Goal: Information Seeking & Learning: Understand process/instructions

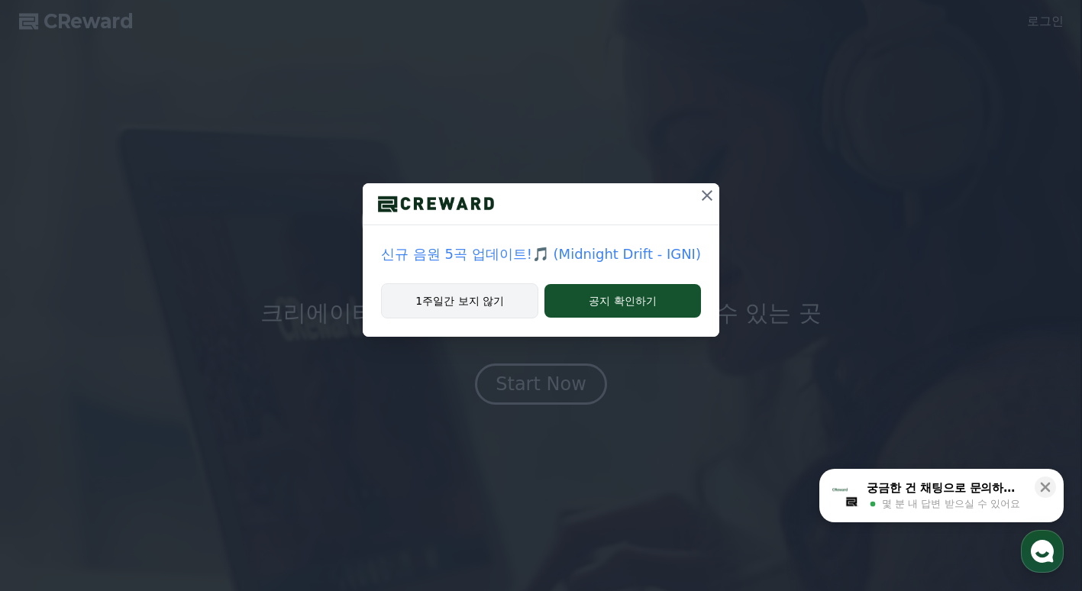
click at [444, 291] on button "1주일간 보지 않기" at bounding box center [459, 300] width 157 height 35
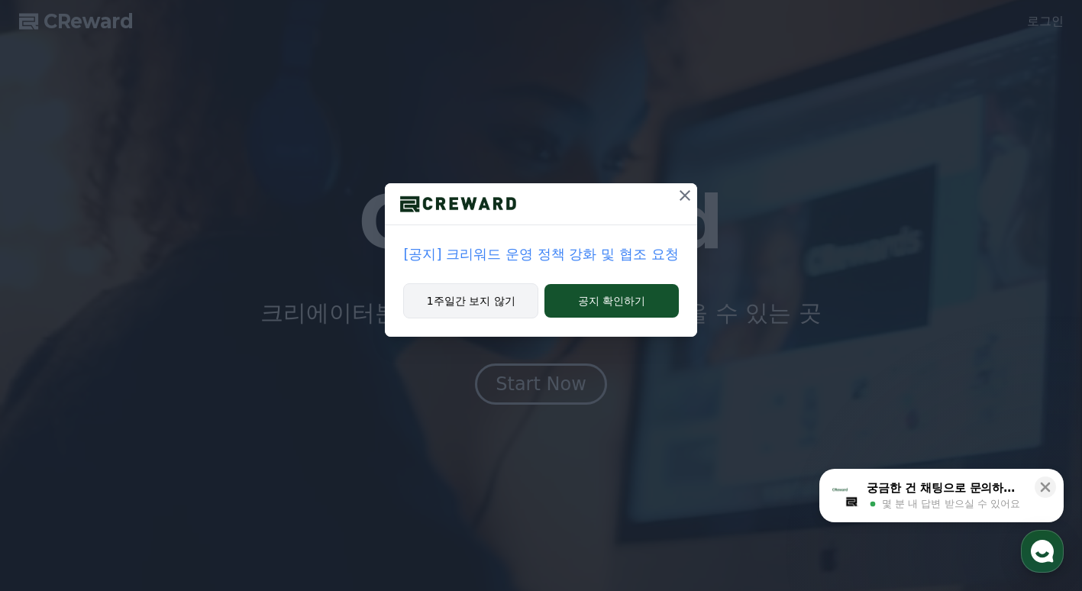
click at [477, 298] on button "1주일간 보지 않기" at bounding box center [470, 300] width 135 height 35
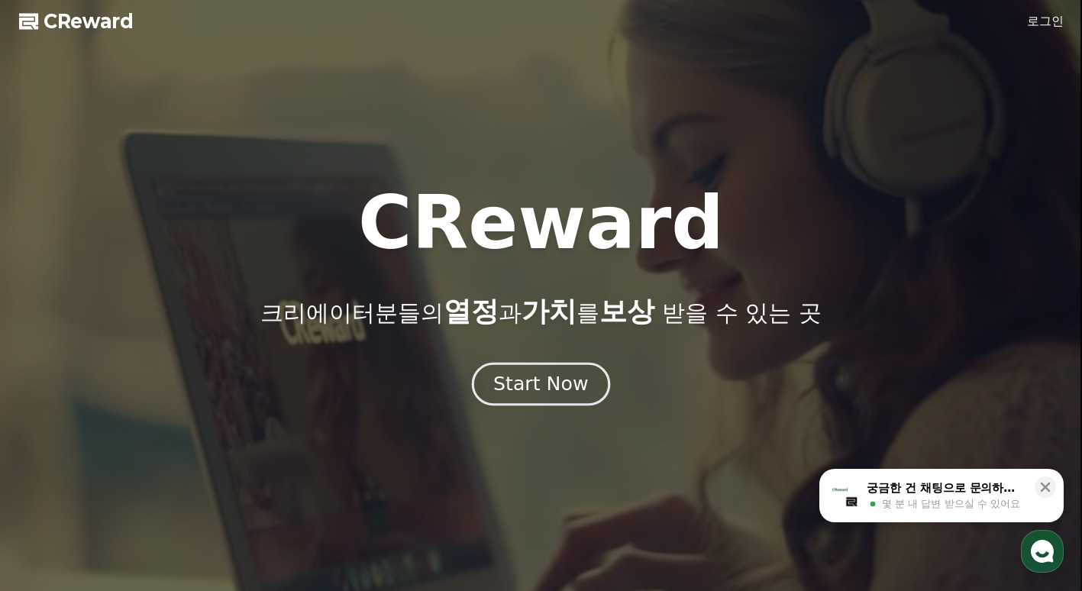
click at [544, 378] on div "Start Now" at bounding box center [540, 384] width 95 height 26
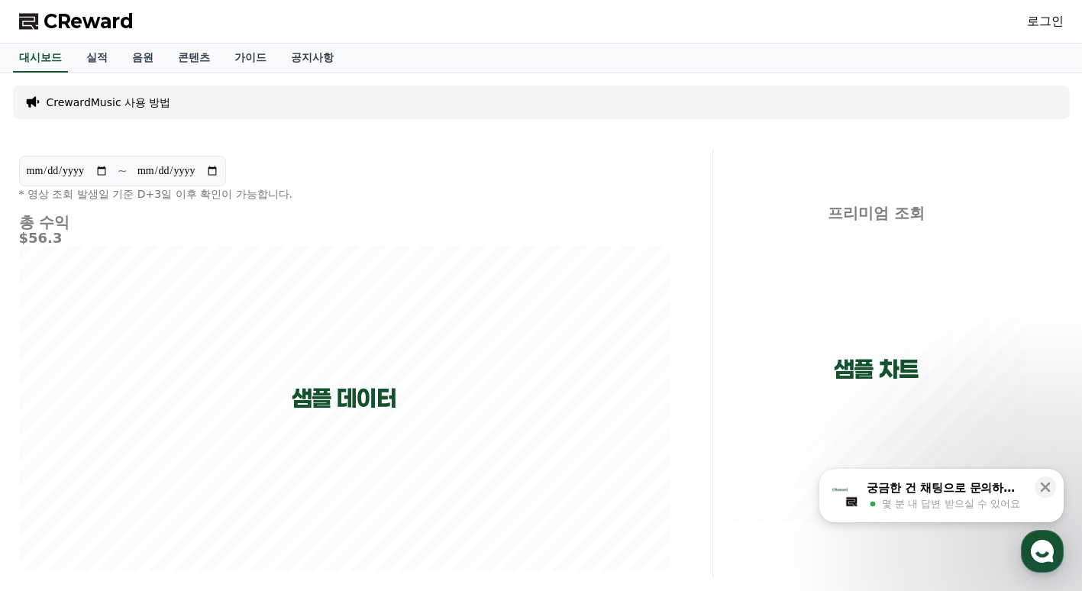
click at [1037, 20] on link "로그인" at bounding box center [1045, 21] width 37 height 18
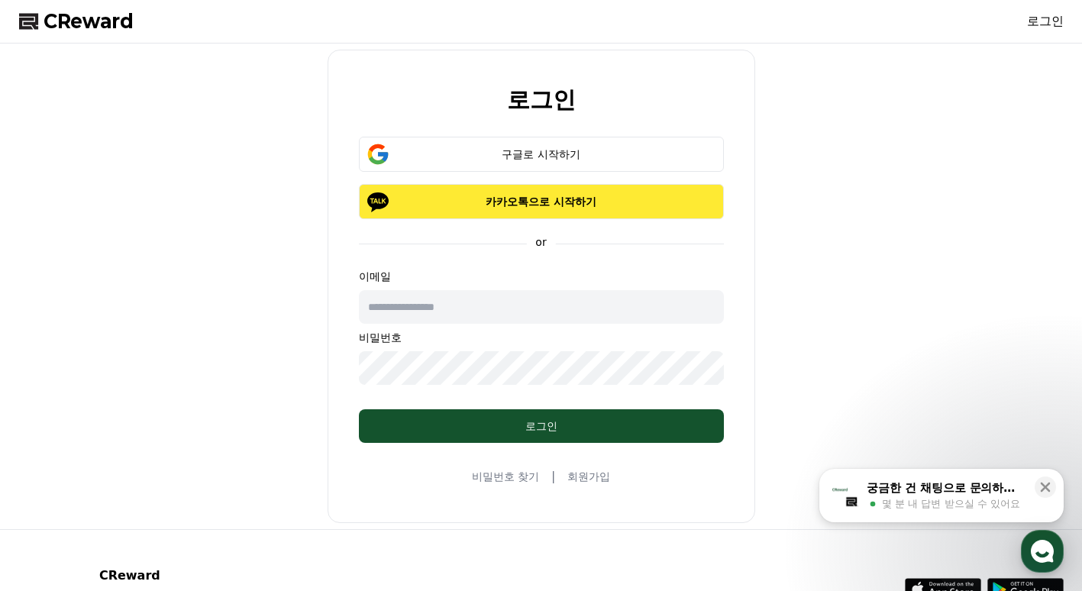
click at [563, 202] on p "카카오톡으로 시작하기" at bounding box center [541, 201] width 321 height 15
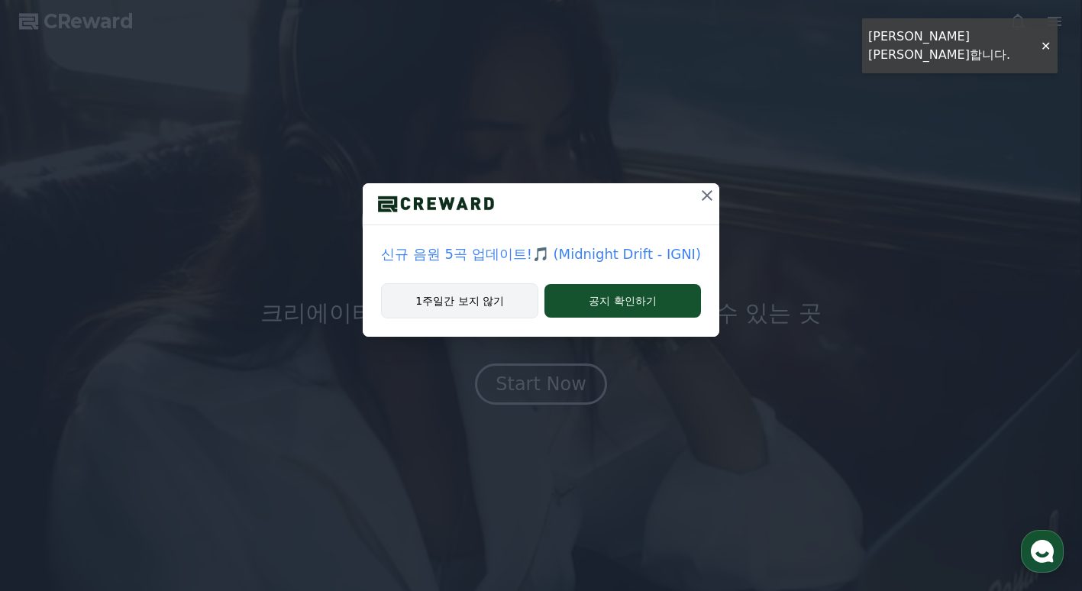
click at [458, 305] on button "1주일간 보지 않기" at bounding box center [459, 300] width 157 height 35
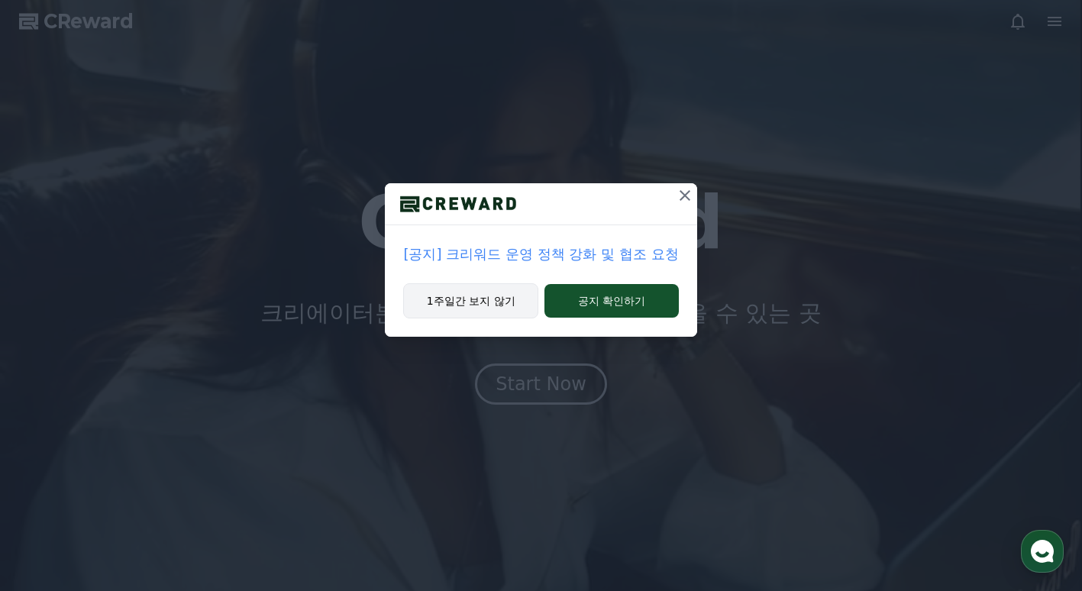
click at [475, 298] on button "1주일간 보지 않기" at bounding box center [470, 300] width 135 height 35
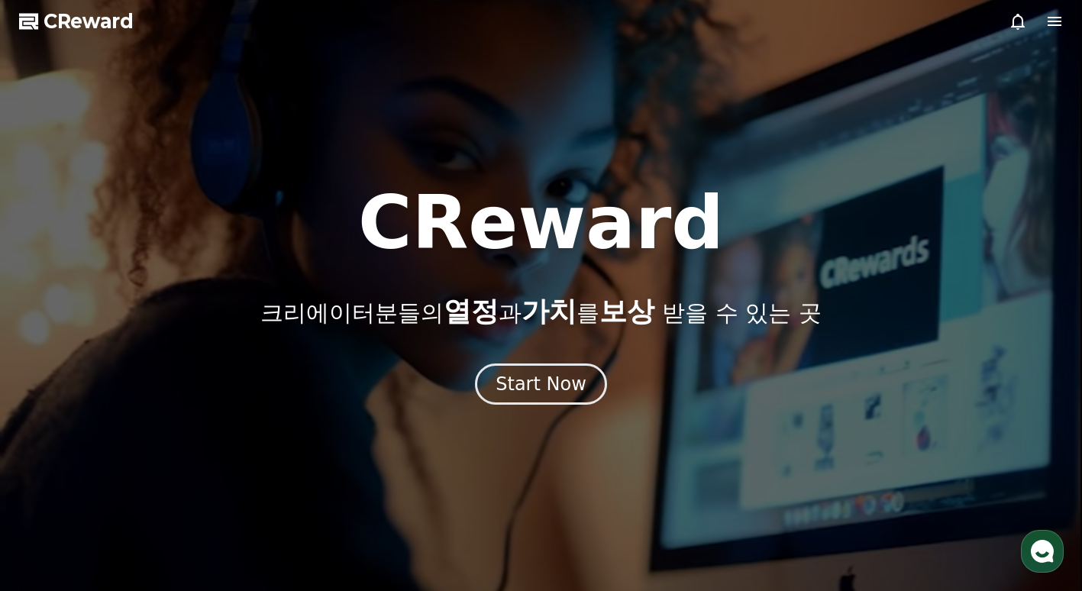
click at [1054, 23] on icon at bounding box center [1054, 21] width 18 height 18
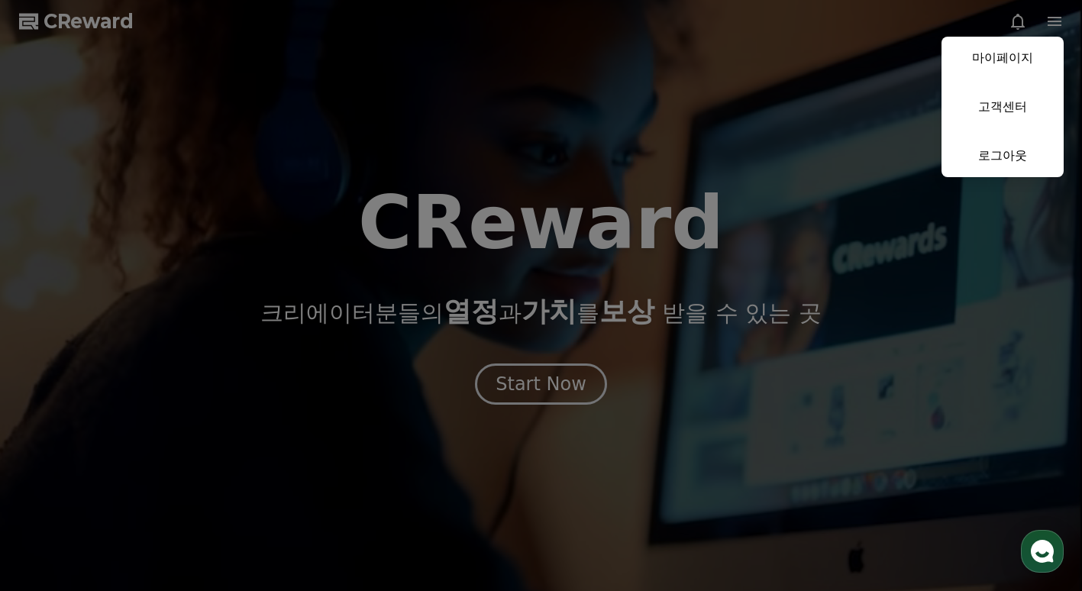
drag, startPoint x: 684, startPoint y: 348, endPoint x: 668, endPoint y: 354, distance: 17.2
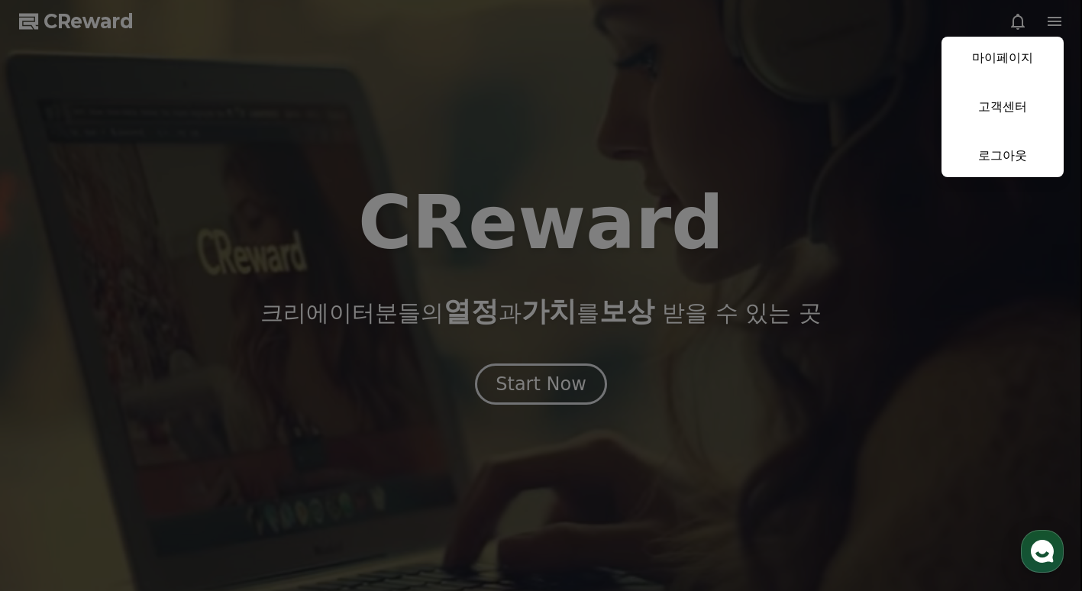
click at [683, 348] on button "close" at bounding box center [541, 295] width 1082 height 591
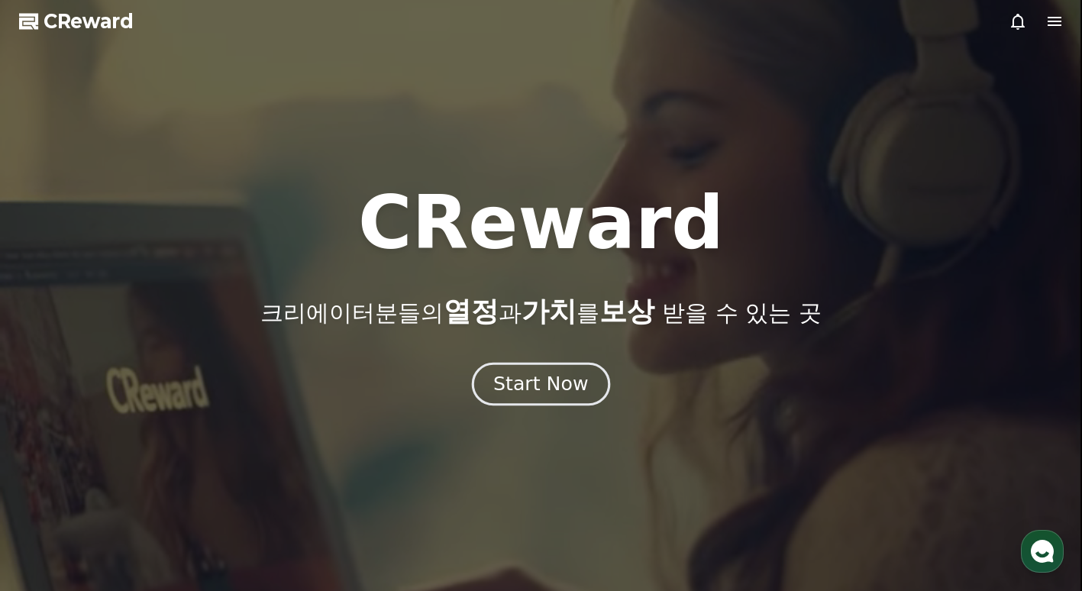
click at [570, 380] on div "Start Now" at bounding box center [540, 384] width 95 height 26
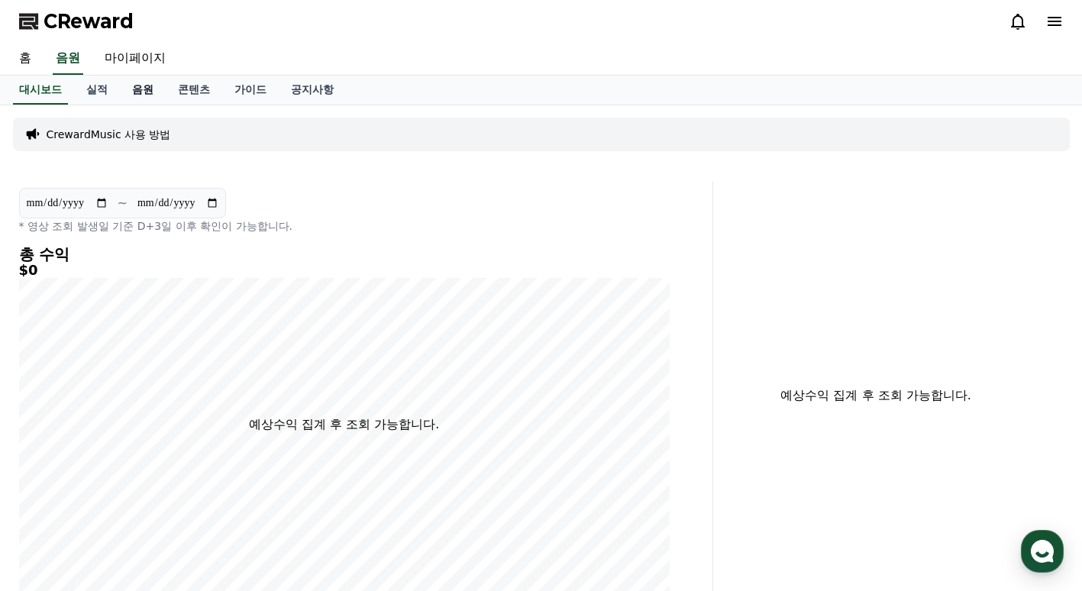
click at [148, 89] on link "음원" at bounding box center [143, 90] width 46 height 29
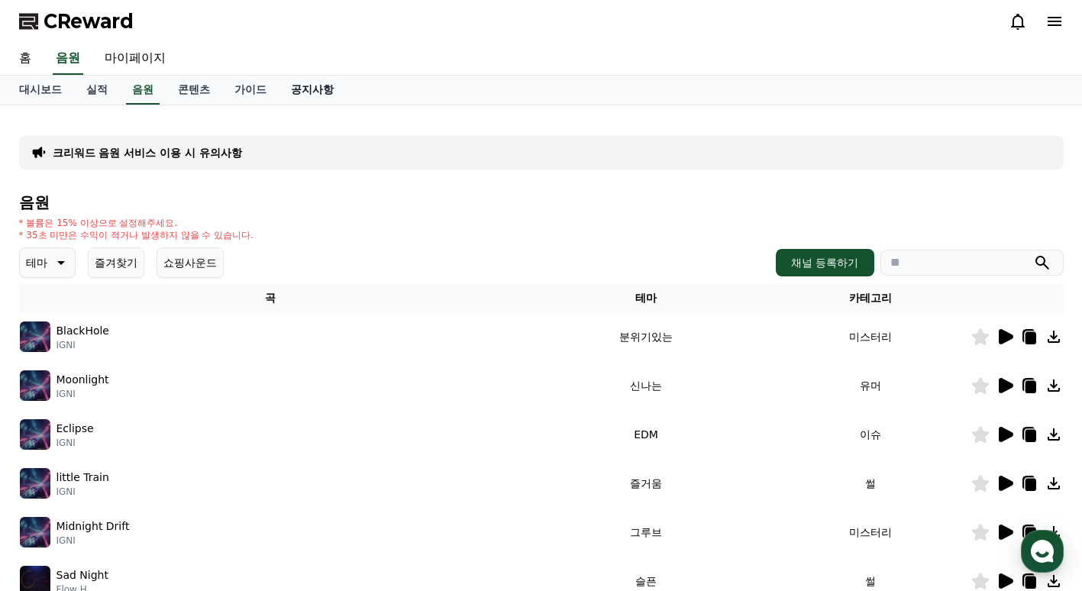
click at [309, 86] on link "공지사항" at bounding box center [312, 90] width 67 height 29
click at [253, 81] on link "가이드" at bounding box center [250, 90] width 57 height 29
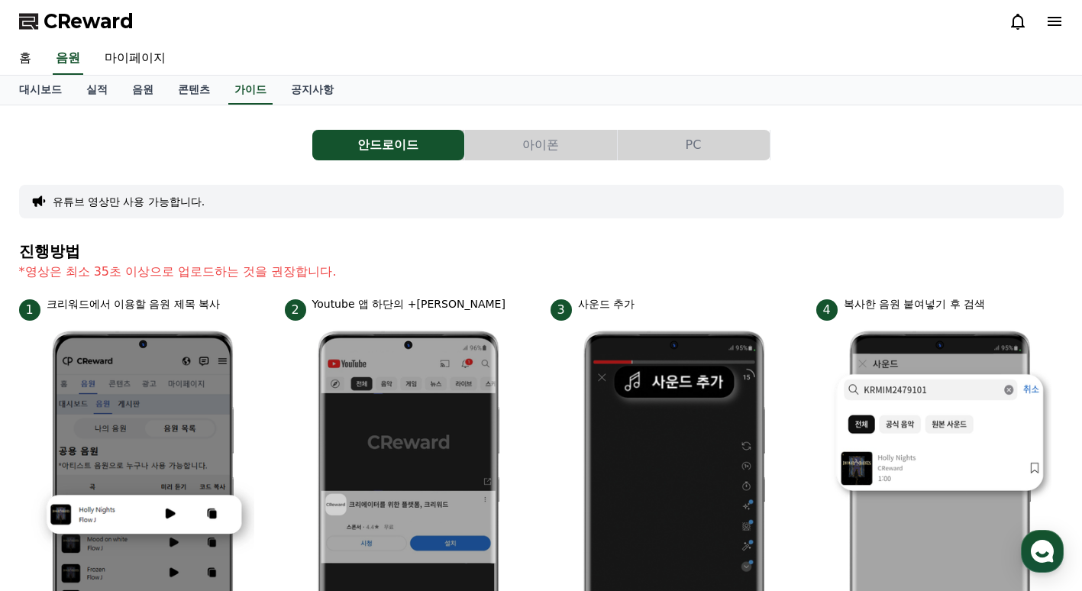
click at [548, 144] on button "아이폰" at bounding box center [541, 145] width 152 height 31
